Goal: Information Seeking & Learning: Learn about a topic

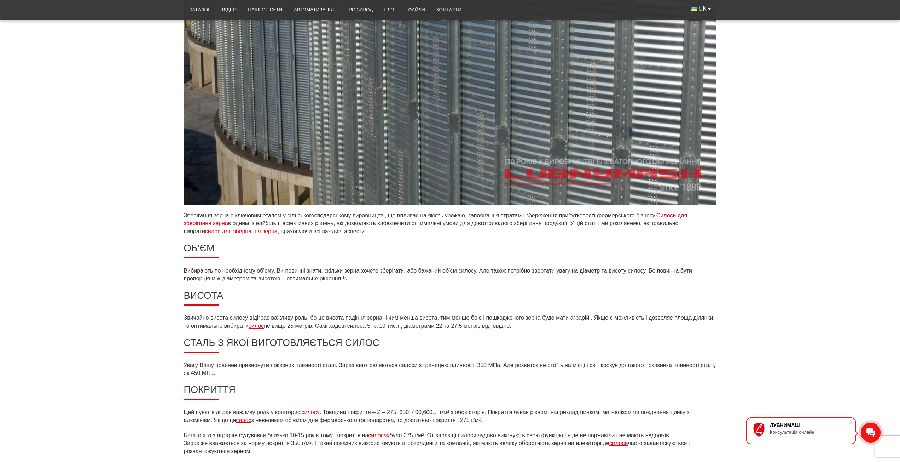
scroll to position [867, 0]
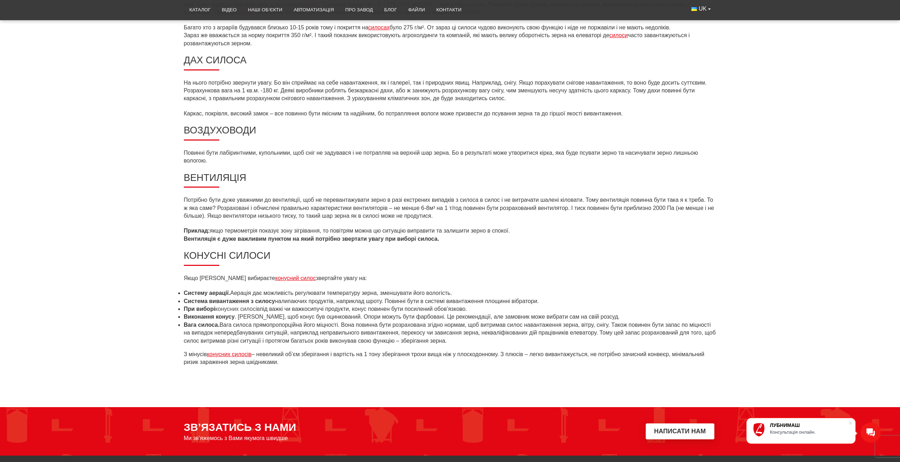
drag, startPoint x: 699, startPoint y: 305, endPoint x: 692, endPoint y: 283, distance: 22.6
click at [702, 293] on ul "Систему аерації. Аерація дає можливість регулювати температуру зерна, зменшуват…" at bounding box center [450, 317] width 533 height 56
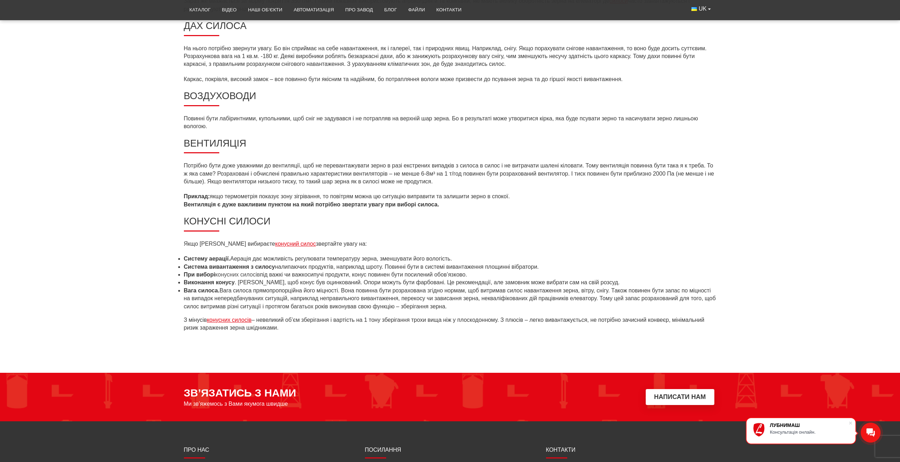
scroll to position [903, 0]
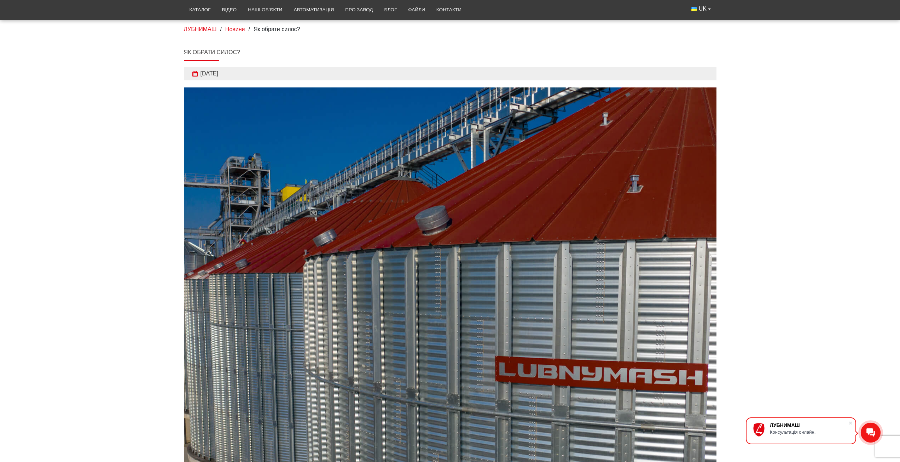
scroll to position [0, 0]
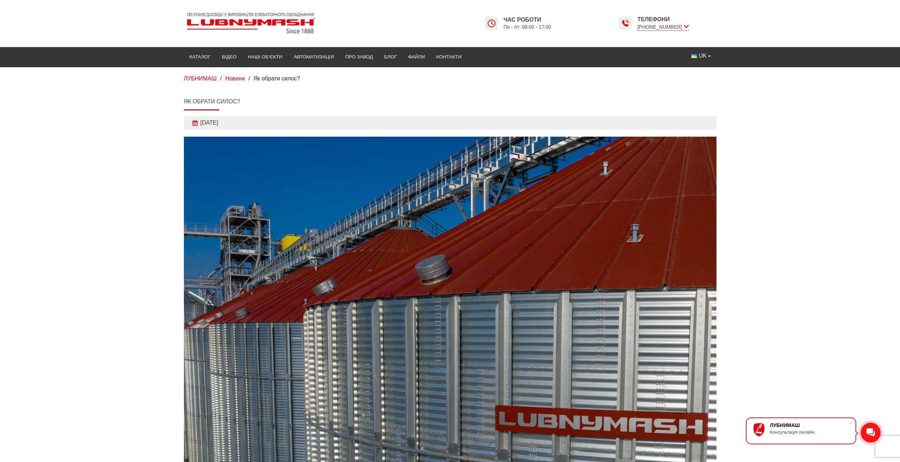
drag, startPoint x: 401, startPoint y: 208, endPoint x: 423, endPoint y: 1, distance: 207.3
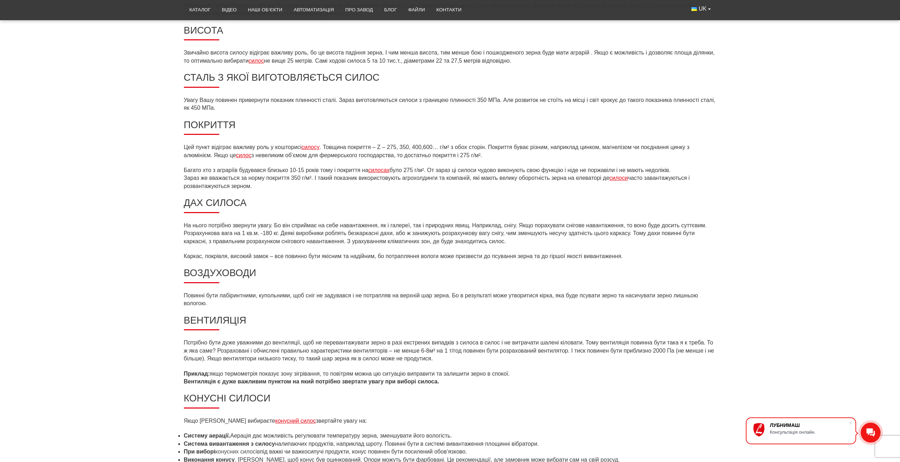
scroll to position [743, 0]
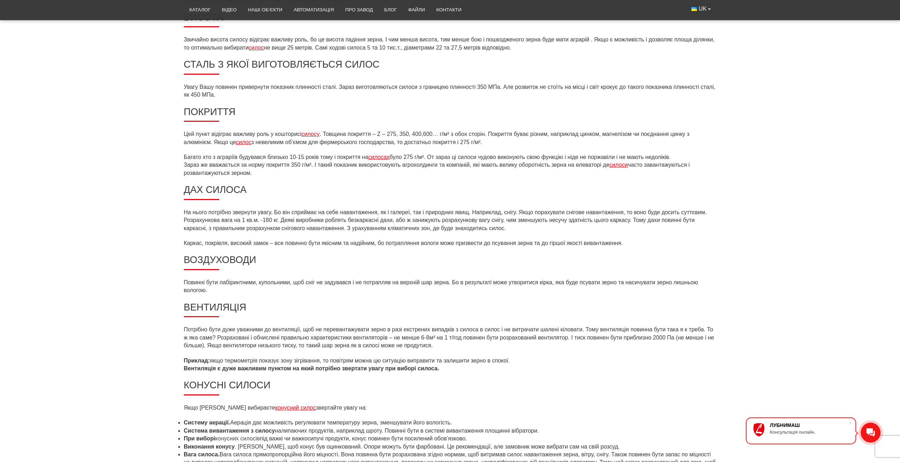
click at [489, 225] on p "На нього потрібно звернути увагу. Бо він сприймає на себе навантаження, як і га…" at bounding box center [450, 220] width 533 height 24
click at [501, 294] on p "Повинні бути лабіринтними, купольними, щоб сніг не задувався і не потрапляв на …" at bounding box center [450, 286] width 533 height 16
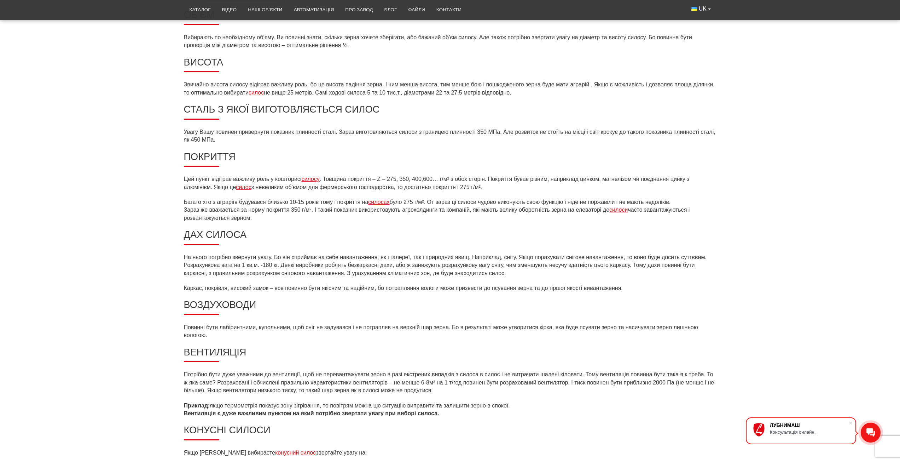
scroll to position [707, 0]
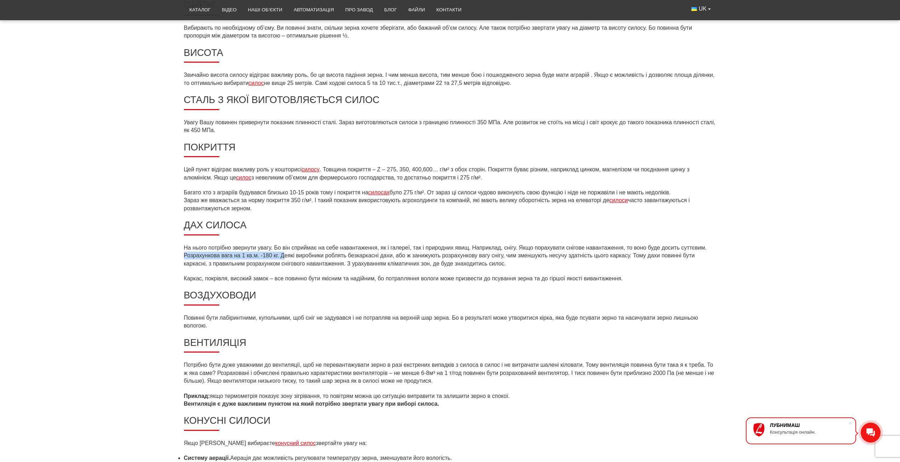
drag, startPoint x: 197, startPoint y: 256, endPoint x: 284, endPoint y: 258, distance: 87.0
click at [406, 255] on p "На нього потрібно звернути увагу. Бо він сприймає на себе навантаження, як і га…" at bounding box center [450, 256] width 533 height 24
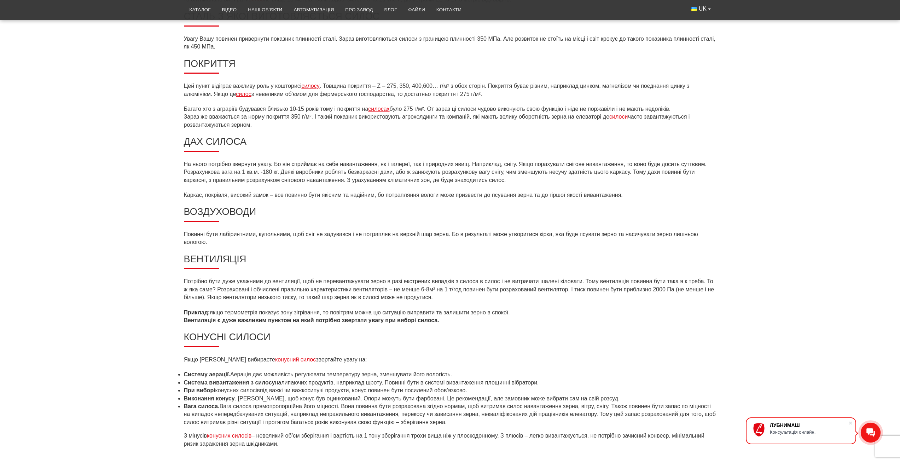
scroll to position [814, 0]
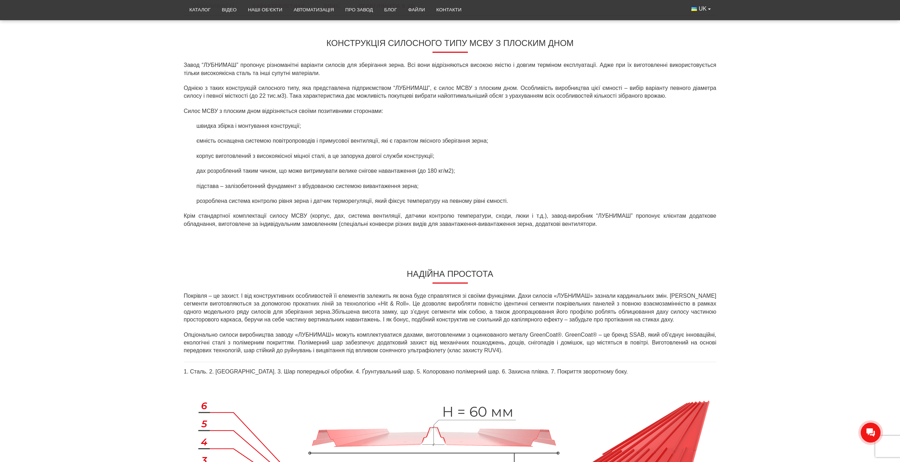
scroll to position [318, 0]
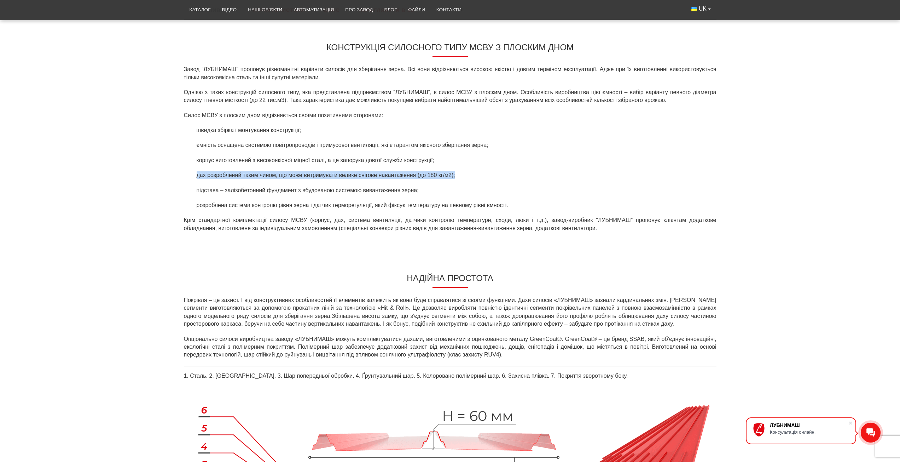
drag, startPoint x: 190, startPoint y: 174, endPoint x: 479, endPoint y: 168, distance: 289.4
click at [479, 168] on ul "швидка збірка і монтування конструкції; ємність оснащена системою повітропровод…" at bounding box center [450, 167] width 533 height 83
click at [448, 177] on li "дах розроблений таким чином, що може витримувати велике снігове навантаження (д…" at bounding box center [455, 175] width 523 height 8
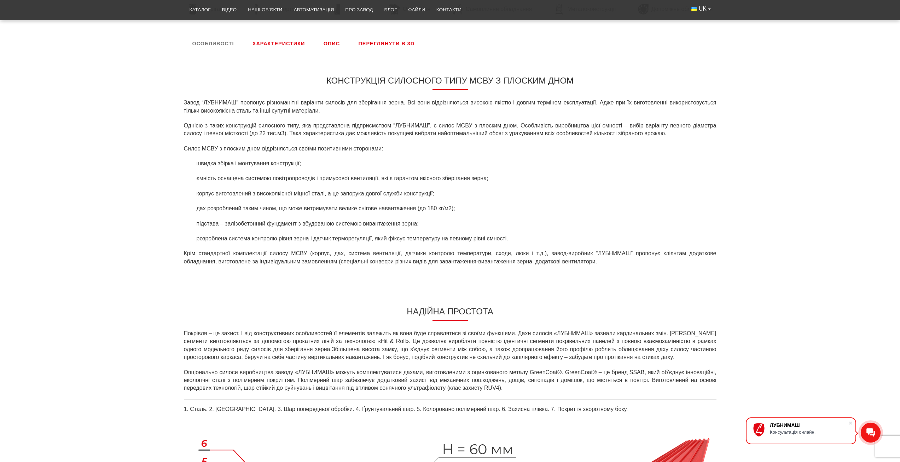
scroll to position [283, 0]
click at [462, 210] on li "дах розроблений таким чином, що може витримувати велике снігове навантаження (д…" at bounding box center [455, 211] width 523 height 8
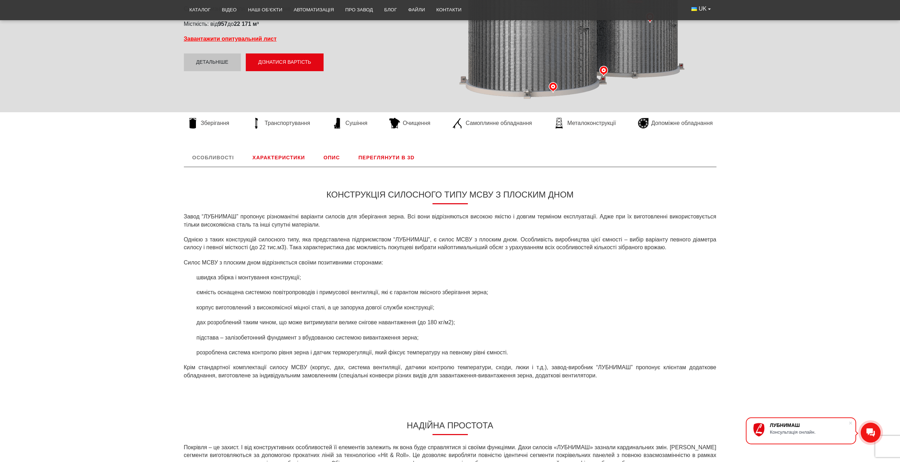
scroll to position [177, 0]
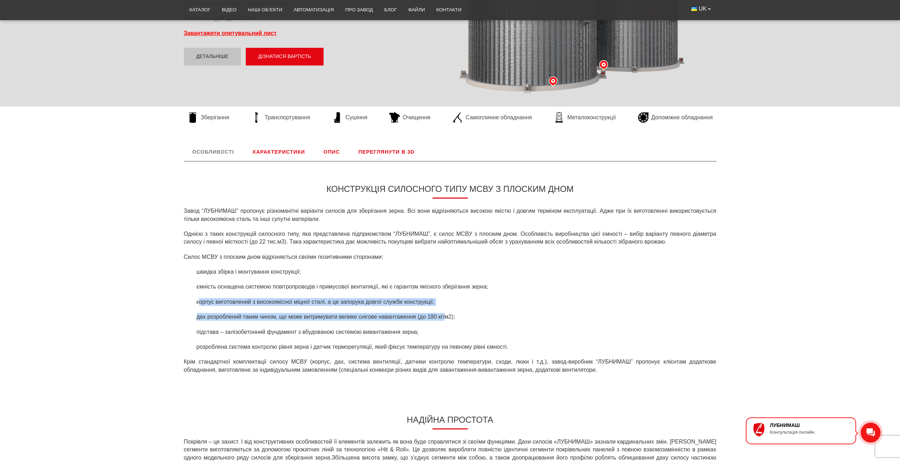
drag, startPoint x: 218, startPoint y: 301, endPoint x: 447, endPoint y: 306, distance: 229.6
click at [447, 306] on li "корпус виготовлений з високоякісної міцної сталі, а це запорука довгої служби к…" at bounding box center [455, 302] width 523 height 8
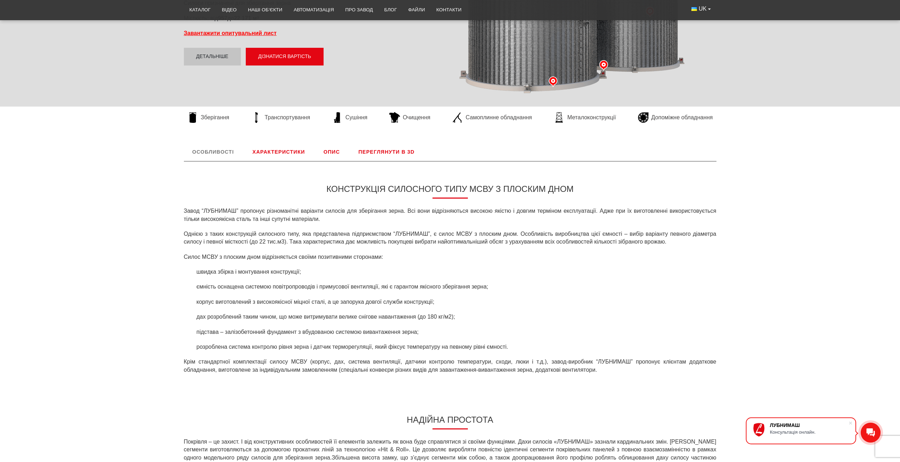
click at [267, 317] on li "дах розроблений таким чином, що може витримувати велике снігове навантаження (д…" at bounding box center [455, 317] width 523 height 8
drag, startPoint x: 197, startPoint y: 316, endPoint x: 473, endPoint y: 312, distance: 275.9
click at [473, 312] on ul "швидка збірка і монтування конструкції; ємність оснащена системою повітропровод…" at bounding box center [450, 309] width 533 height 83
click at [461, 316] on li "дах розроблений таким чином, що може витримувати велике снігове навантаження (д…" at bounding box center [455, 317] width 523 height 8
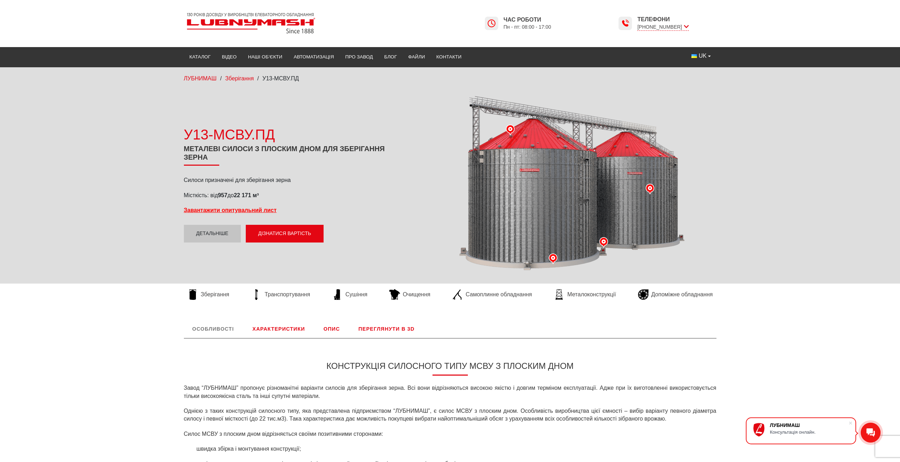
click at [230, 23] on img at bounding box center [251, 23] width 134 height 27
click at [706, 56] on span "UK" at bounding box center [703, 56] width 8 height 8
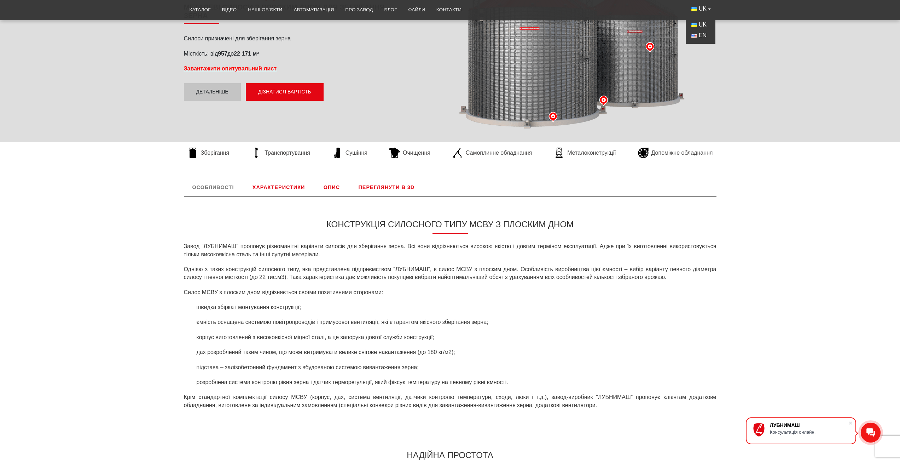
scroll to position [283, 0]
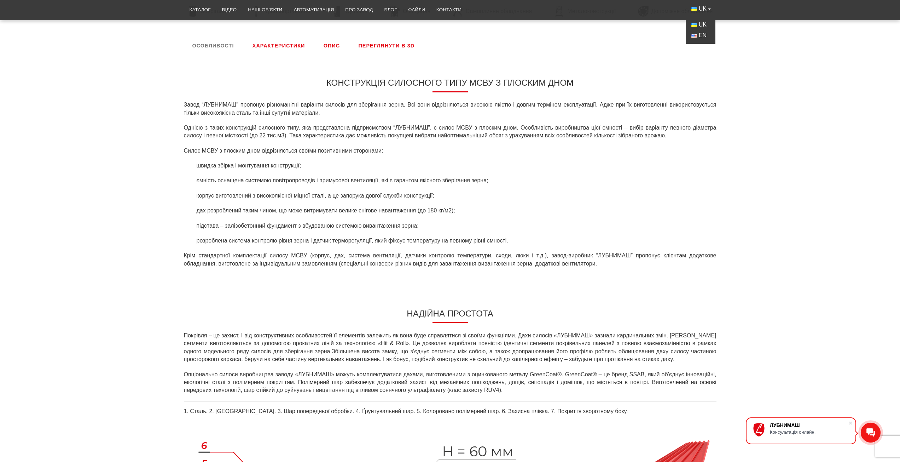
click at [263, 202] on ul "швидка збірка і монтування конструкції; ємність оснащена системою повітропровод…" at bounding box center [450, 203] width 533 height 83
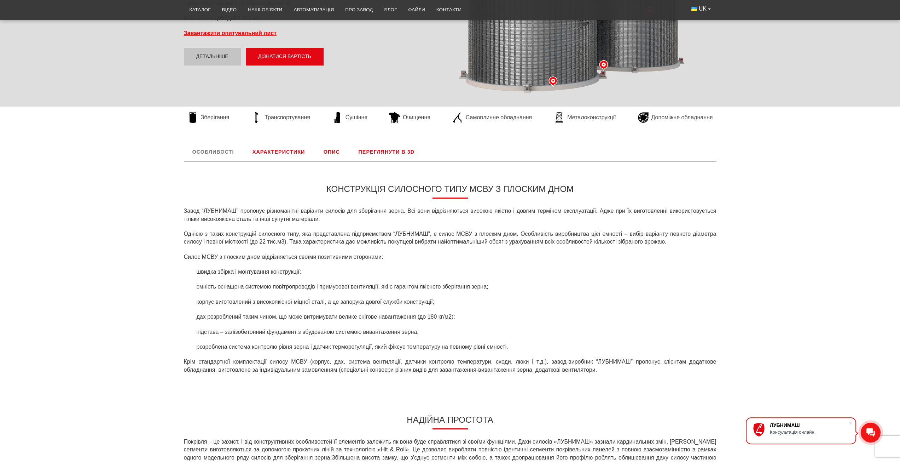
scroll to position [0, 0]
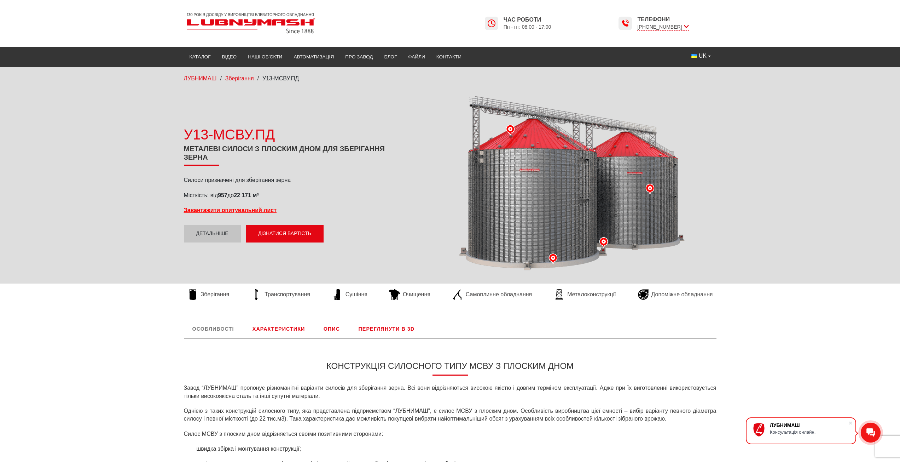
click at [328, 324] on link "Опис" at bounding box center [331, 328] width 33 height 18
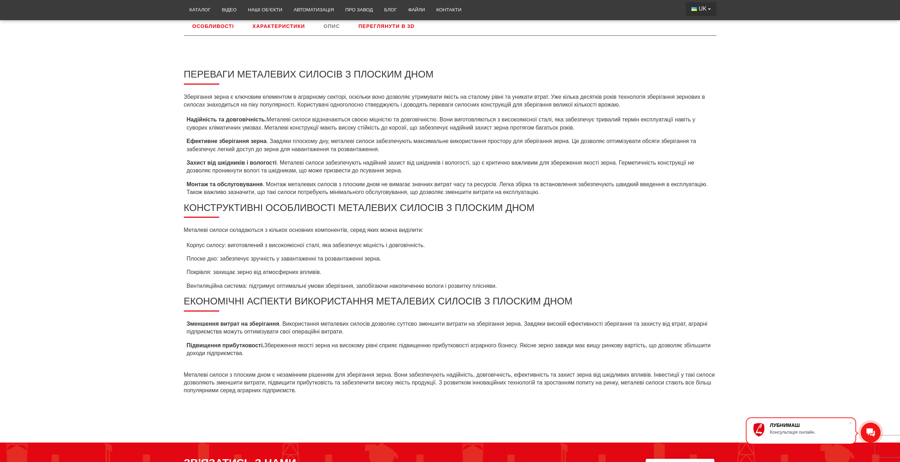
scroll to position [297, 0]
